Goal: Task Accomplishment & Management: Manage account settings

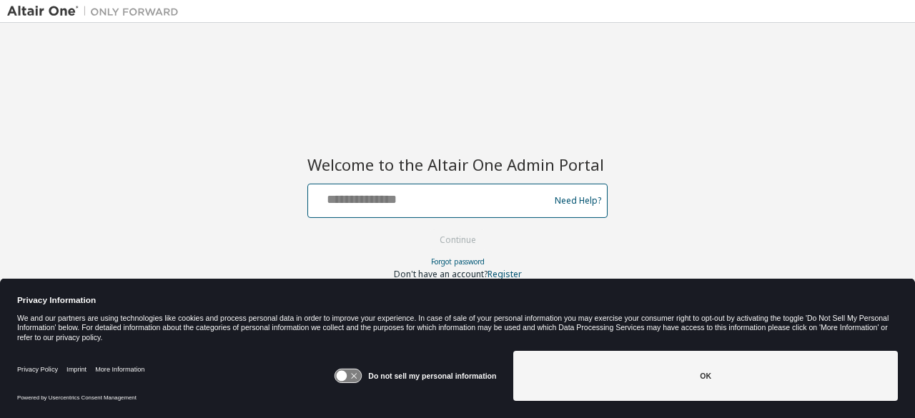
click at [467, 202] on input "text" at bounding box center [431, 197] width 234 height 21
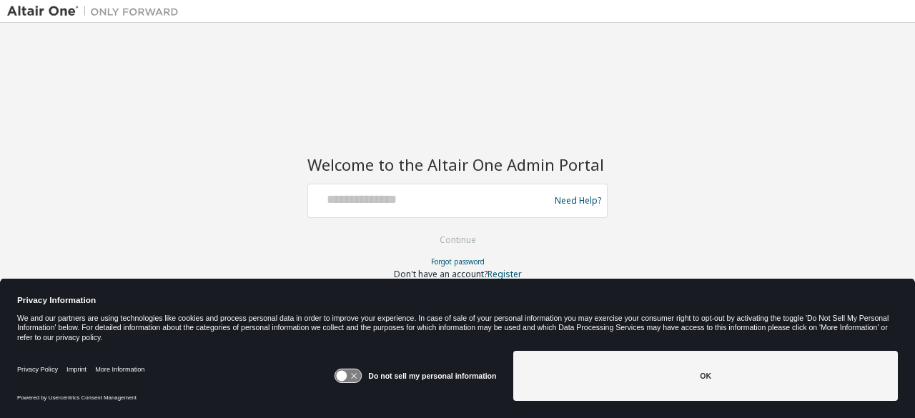
click at [770, 179] on div "Welcome to the Altair One Admin Portal Need Help? Please make sure that you pro…" at bounding box center [457, 199] width 900 height 339
click at [457, 212] on div at bounding box center [431, 200] width 234 height 27
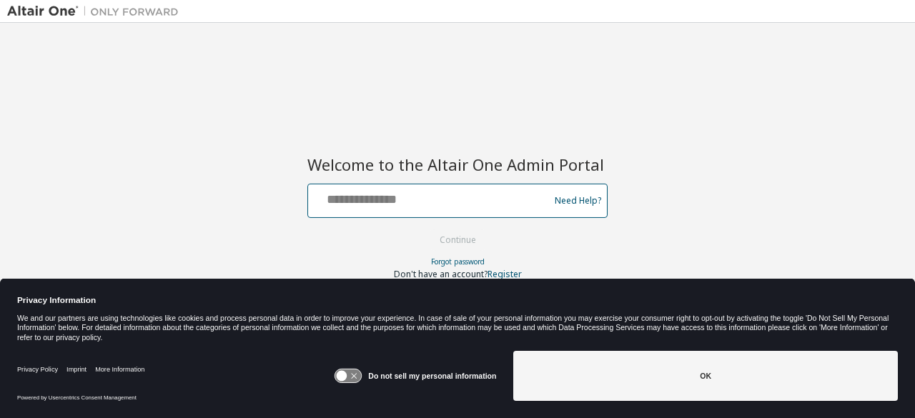
click at [403, 197] on input "text" at bounding box center [431, 197] width 234 height 21
type input "**********"
click at [424, 229] on button "Continue" at bounding box center [457, 239] width 66 height 21
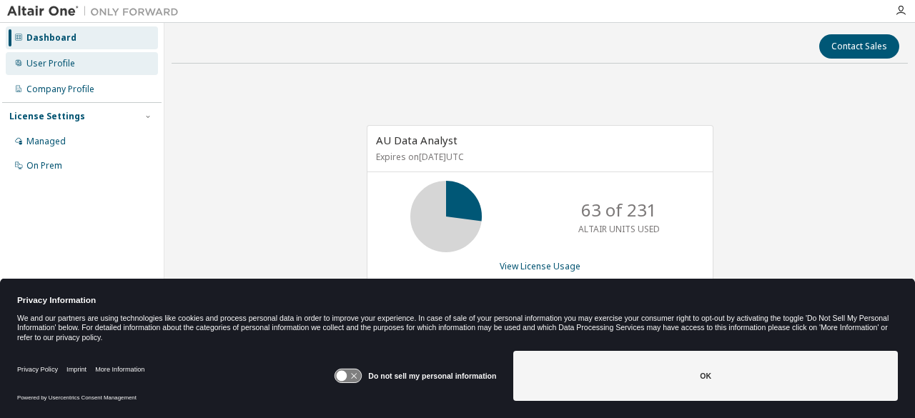
click at [109, 56] on div "User Profile" at bounding box center [82, 63] width 152 height 23
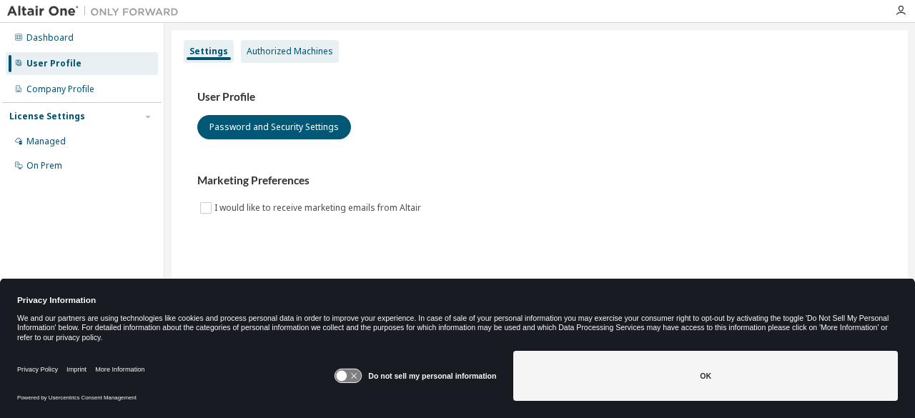
click at [254, 47] on div "Authorized Machines" at bounding box center [290, 51] width 86 height 11
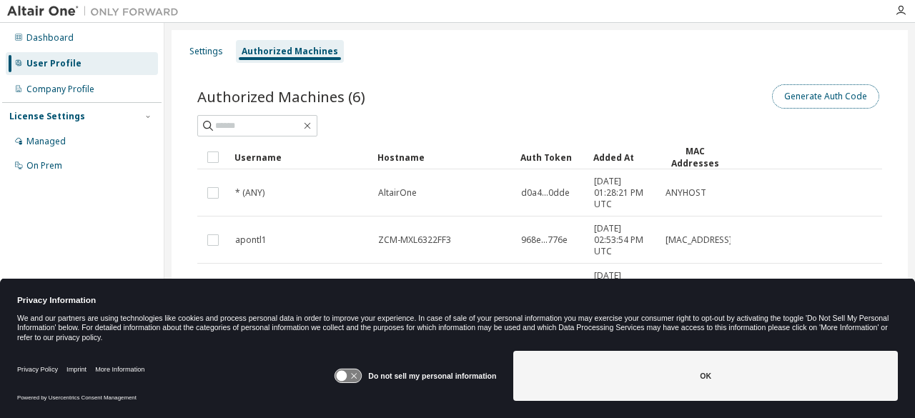
click at [826, 89] on button "Generate Auth Code" at bounding box center [825, 96] width 107 height 24
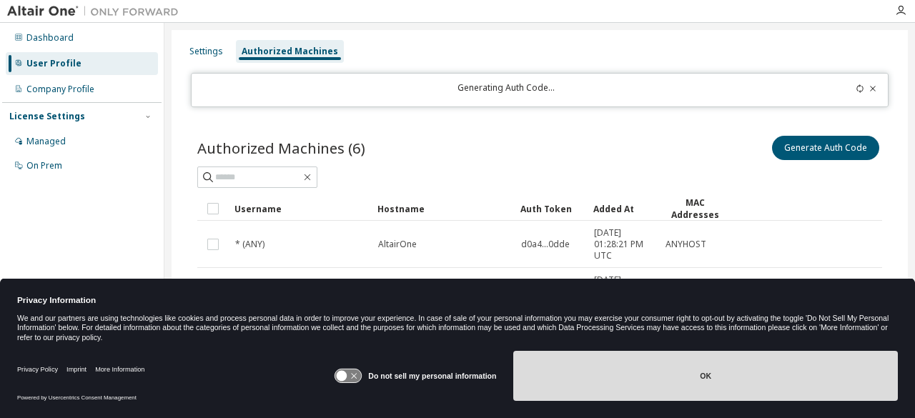
click at [540, 365] on button "OK" at bounding box center [705, 376] width 384 height 50
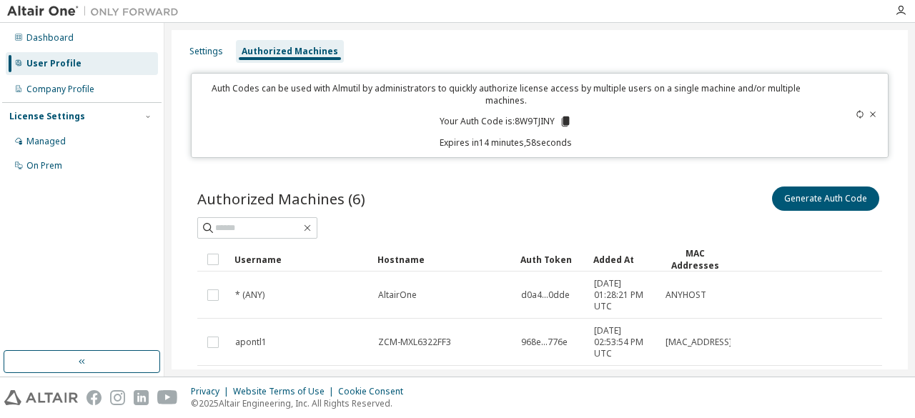
click at [562, 120] on icon at bounding box center [566, 121] width 8 height 10
